Goal: Find specific page/section: Find specific page/section

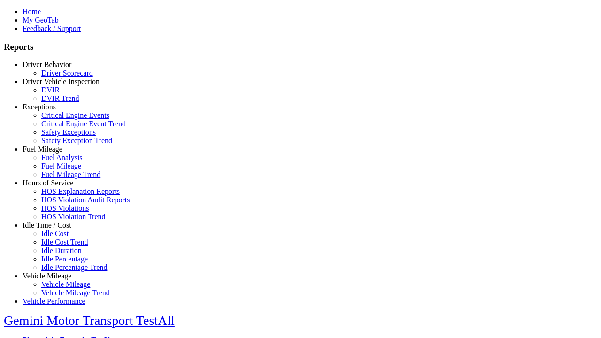
click at [54, 69] on link "Driver Behavior" at bounding box center [47, 65] width 49 height 8
click at [61, 77] on link "Driver Scorecard" at bounding box center [67, 73] width 52 height 8
